Goal: Transaction & Acquisition: Purchase product/service

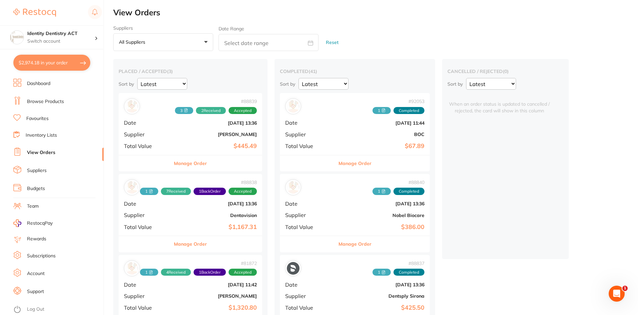
click at [60, 61] on button "$2,974.18 in your order" at bounding box center [51, 63] width 77 height 16
checkbox input "true"
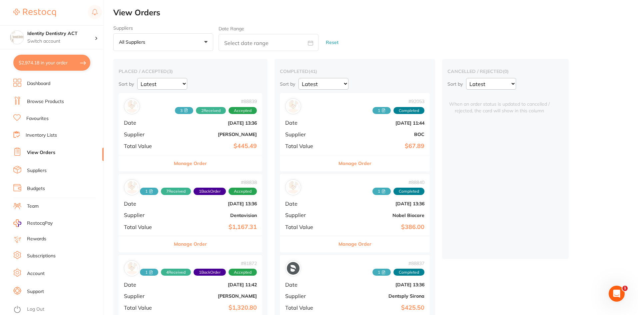
checkbox input "true"
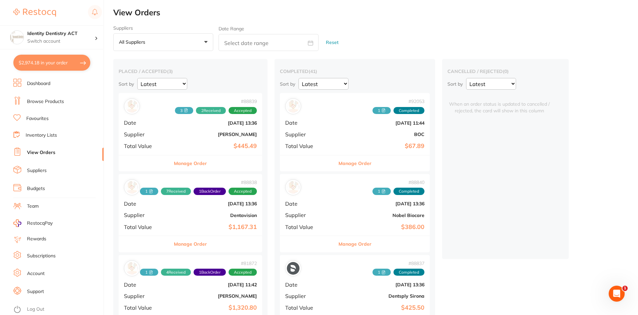
checkbox input "true"
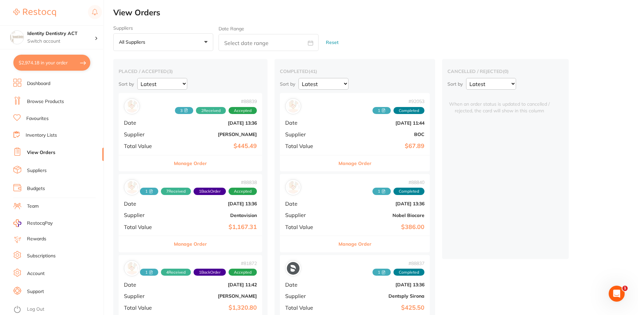
checkbox input "true"
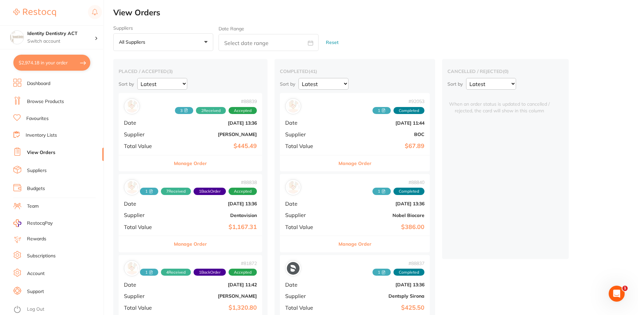
checkbox input "true"
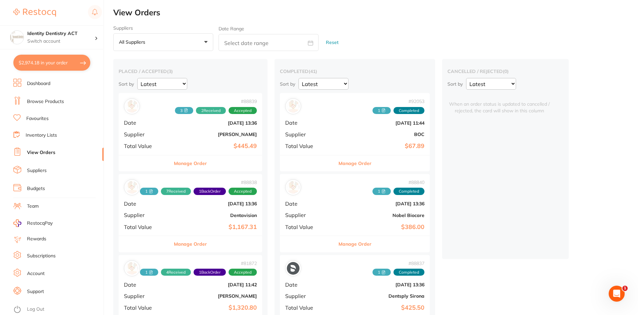
checkbox input "true"
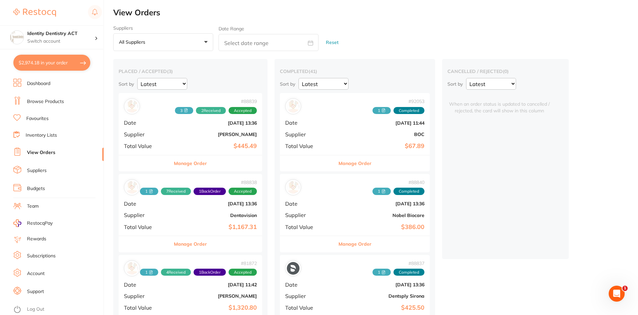
checkbox input "true"
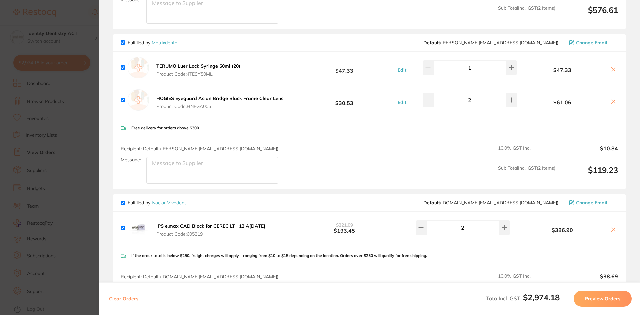
scroll to position [156, 0]
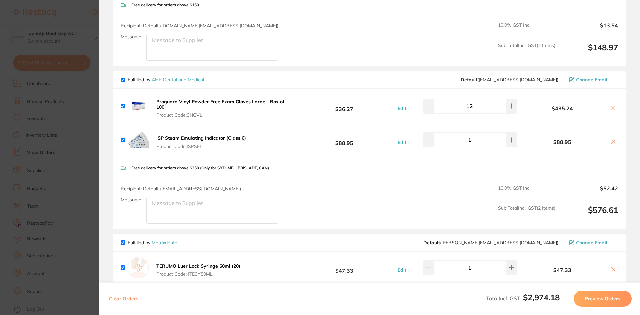
click at [73, 17] on section "Update RRP Set your pre negotiated price for this item. Item Agreed RRP (excl. …" at bounding box center [320, 157] width 640 height 315
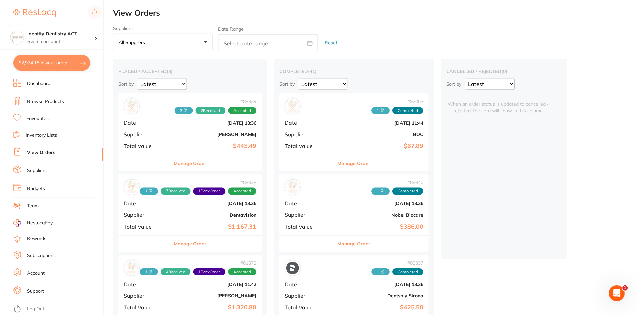
scroll to position [1, 0]
click at [67, 37] on h4 "Identity Dentistry ACT" at bounding box center [60, 33] width 67 height 7
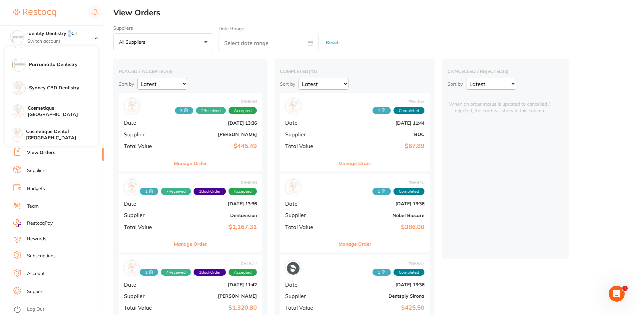
scroll to position [110, 0]
